Goal: Task Accomplishment & Management: Manage account settings

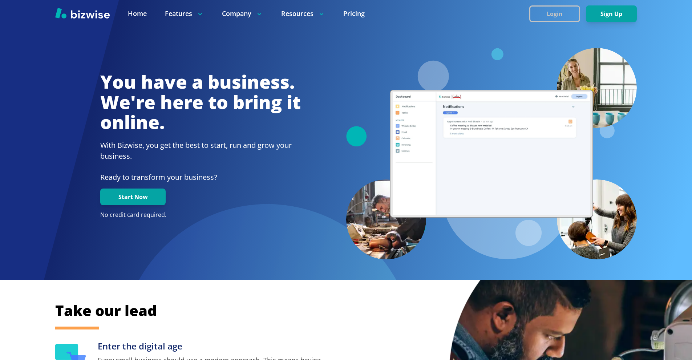
click at [537, 12] on button "Login" at bounding box center [554, 13] width 51 height 17
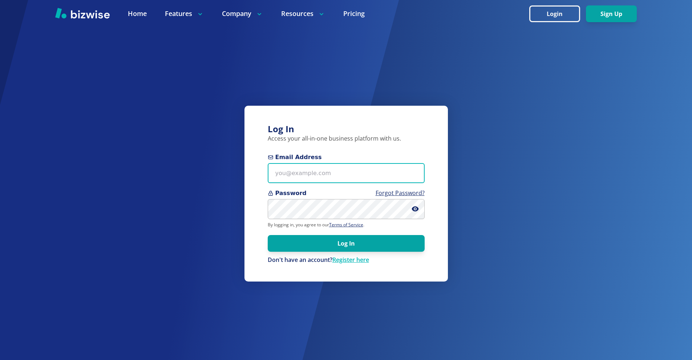
click at [317, 173] on input "Email Address" at bounding box center [346, 173] width 157 height 20
paste input "DeanCMiller@AMBilling.com"
type input "DeanCMiller@AMBilling.com"
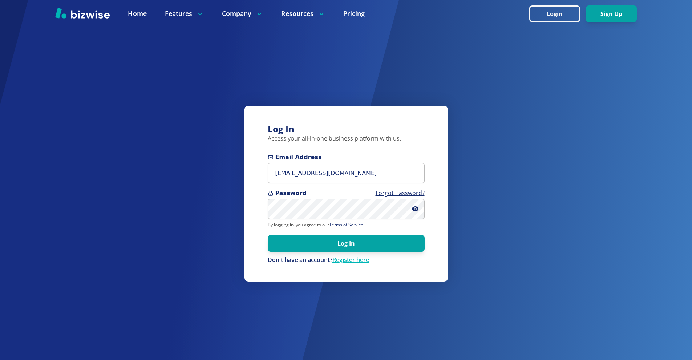
drag, startPoint x: 348, startPoint y: 242, endPoint x: 333, endPoint y: 221, distance: 25.7
click at [348, 242] on button "Log In" at bounding box center [346, 243] width 157 height 17
